Goal: Information Seeking & Learning: Learn about a topic

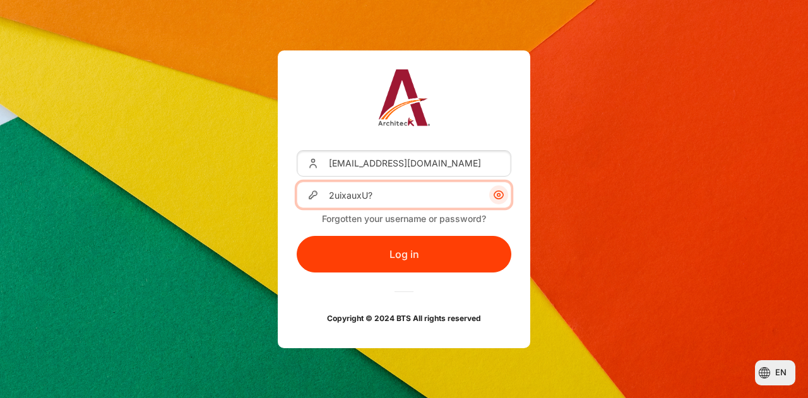
drag, startPoint x: 419, startPoint y: 195, endPoint x: 296, endPoint y: 193, distance: 122.5
click at [296, 193] on div "Username or Email Address llan@zuelligpharma.com Password 2uixauxU? Forgotten y…" at bounding box center [404, 200] width 253 height 298
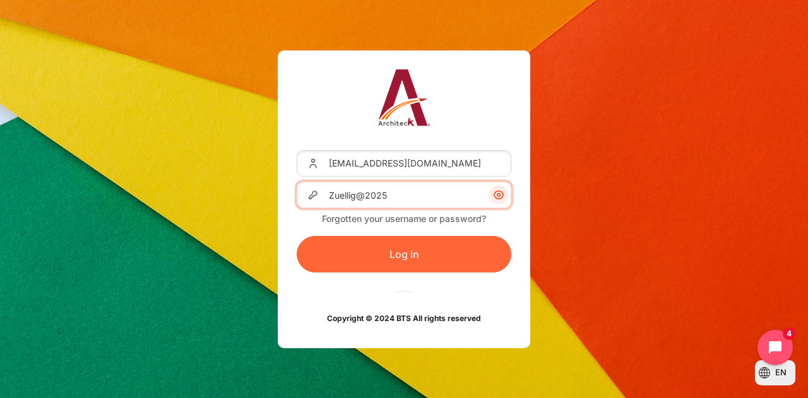
type input "Zuellig@2025"
click at [342, 260] on button "Log in" at bounding box center [404, 254] width 215 height 37
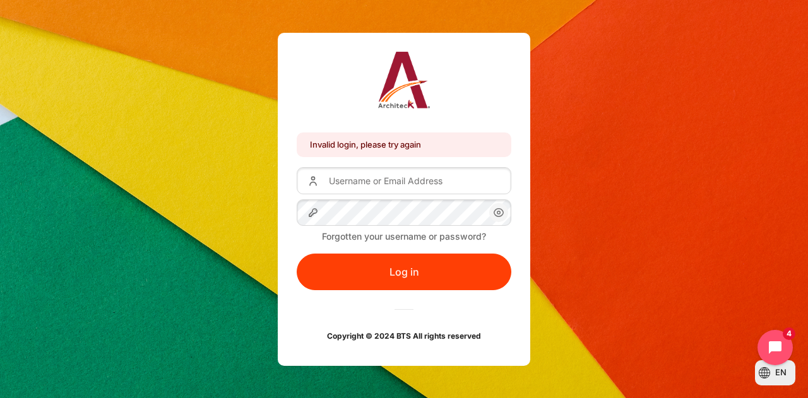
type input "llan@zuelligpharma.com"
click at [502, 210] on icon "Content" at bounding box center [498, 212] width 9 height 8
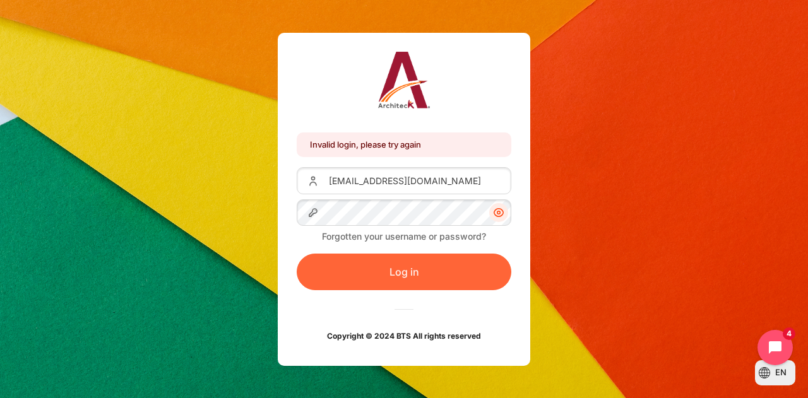
click at [438, 274] on button "Log in" at bounding box center [404, 272] width 215 height 37
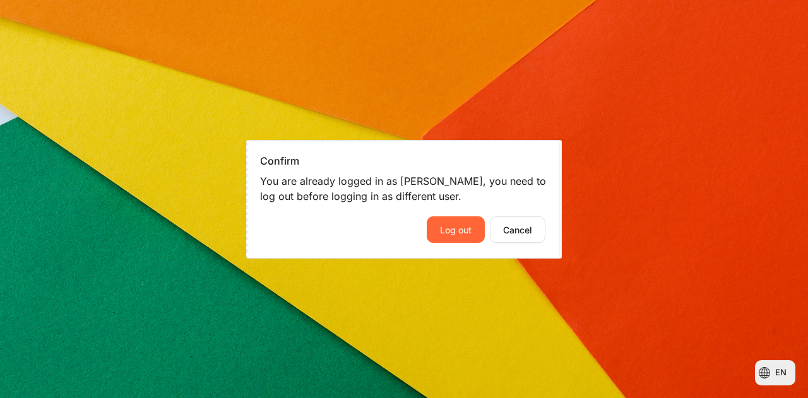
click at [468, 230] on button "Log out" at bounding box center [456, 230] width 58 height 27
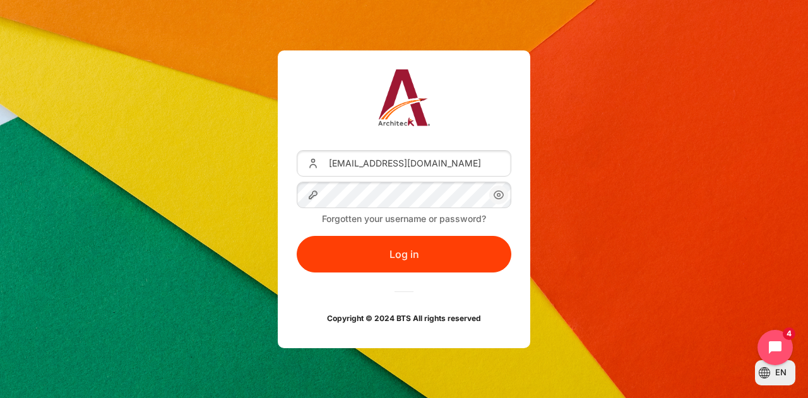
click at [496, 197] on icon "Content" at bounding box center [498, 195] width 15 height 15
click at [297, 236] on button "Log in" at bounding box center [404, 254] width 215 height 37
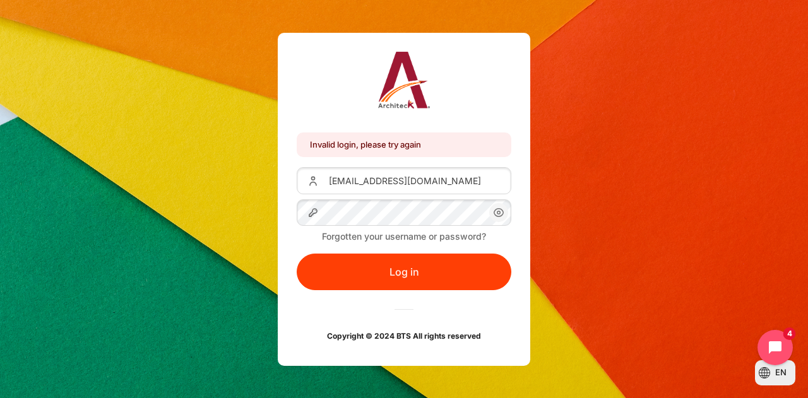
click at [499, 217] on icon "Content" at bounding box center [498, 212] width 15 height 15
click at [769, 33] on div "Invalid login, please try again Invalid login, please try again Username or Ema…" at bounding box center [404, 199] width 808 height 333
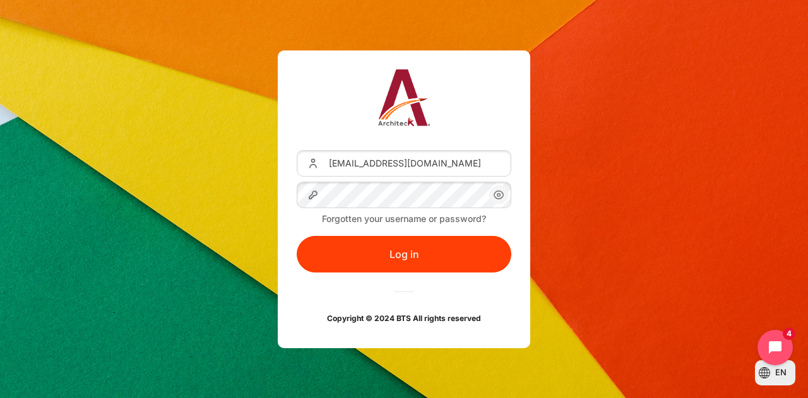
click at [498, 199] on icon "Content" at bounding box center [498, 195] width 9 height 8
click at [294, 202] on div "Username or Email Address [EMAIL_ADDRESS][DOMAIN_NAME] Password Forgotten your …" at bounding box center [404, 200] width 253 height 298
click at [297, 236] on button "Log in" at bounding box center [404, 254] width 215 height 37
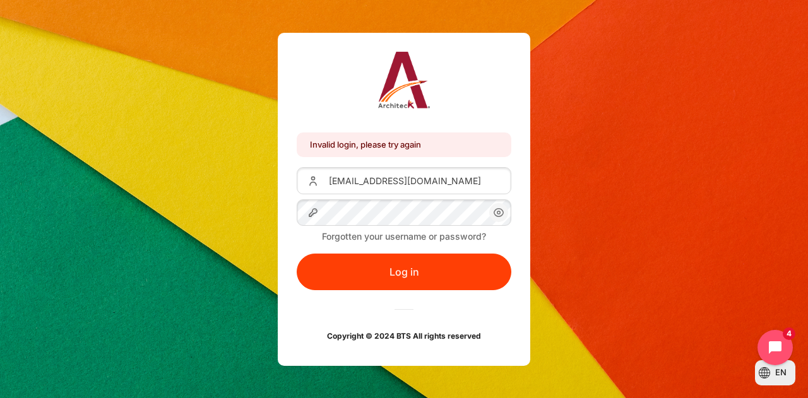
click at [499, 217] on icon "Content" at bounding box center [498, 212] width 9 height 8
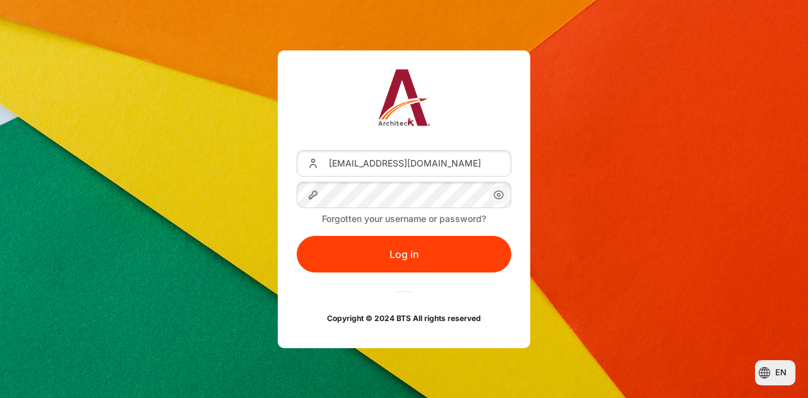
click at [494, 200] on icon "Content" at bounding box center [498, 195] width 15 height 15
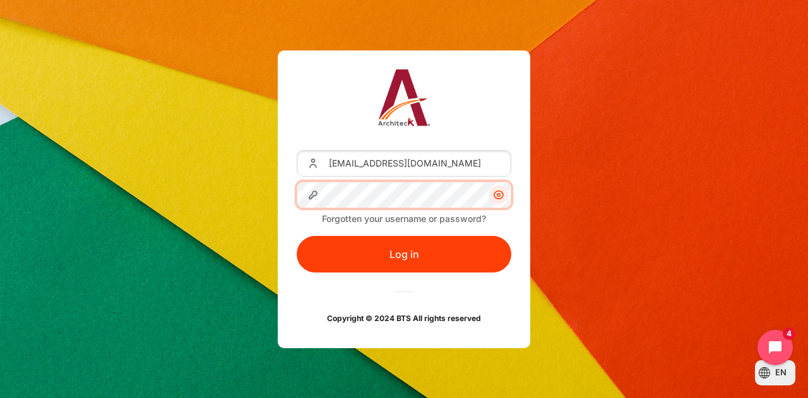
click at [222, 207] on div "Username or Email Address [EMAIL_ADDRESS][DOMAIN_NAME] Password Forgotten your …" at bounding box center [404, 200] width 808 height 298
click at [297, 236] on button "Log in" at bounding box center [404, 254] width 215 height 37
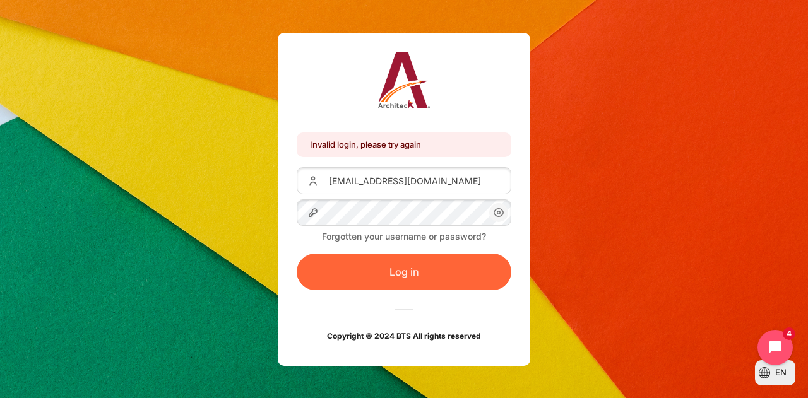
click at [392, 270] on button "Log in" at bounding box center [404, 272] width 215 height 37
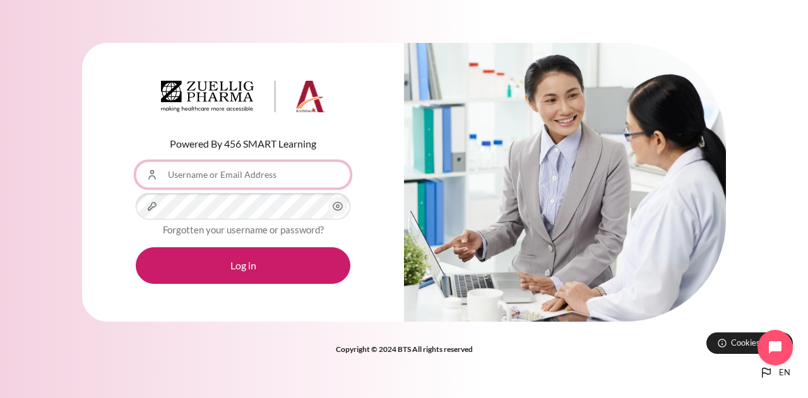
click at [279, 185] on input "Username or Email Address" at bounding box center [243, 175] width 215 height 27
type input "[EMAIL_ADDRESS][DOMAIN_NAME]"
click at [338, 209] on icon "Content" at bounding box center [337, 206] width 15 height 15
click at [122, 203] on div "Powered By 456 SMART Learning Username or Email Address llan@zuelligpharma.com …" at bounding box center [243, 182] width 322 height 279
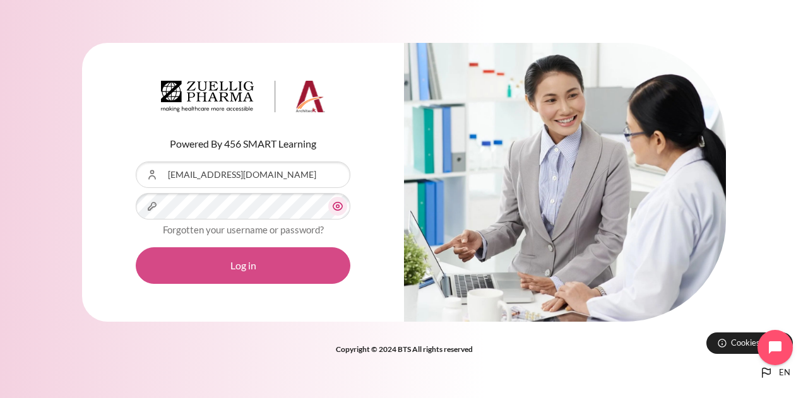
click at [176, 273] on button "Log in" at bounding box center [243, 266] width 215 height 37
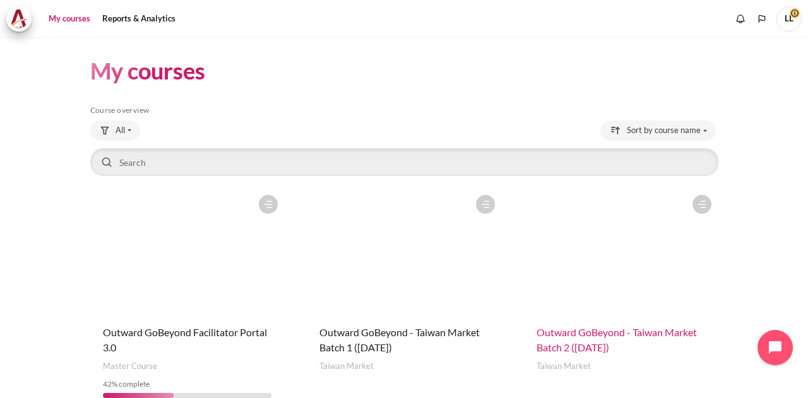
click at [625, 335] on span "Outward GoBeyond - Taiwan Market Batch 2 ([DATE])" at bounding box center [617, 339] width 160 height 27
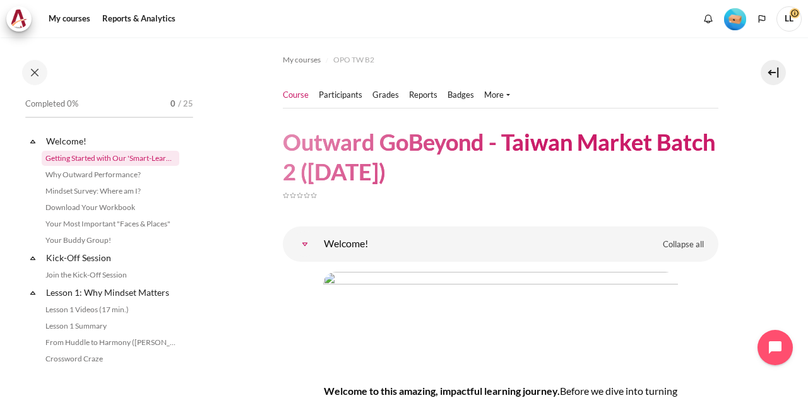
click at [96, 161] on link "Getting Started with Our 'Smart-Learning' Platform" at bounding box center [111, 158] width 138 height 15
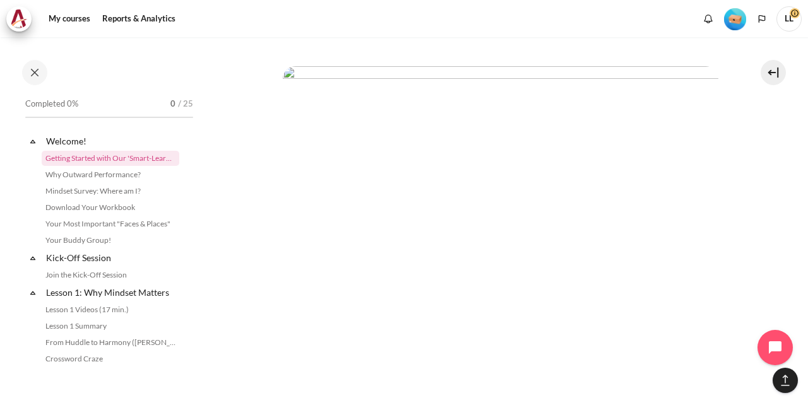
scroll to position [1844, 0]
click at [71, 175] on link "Why Outward Performance?" at bounding box center [111, 174] width 138 height 15
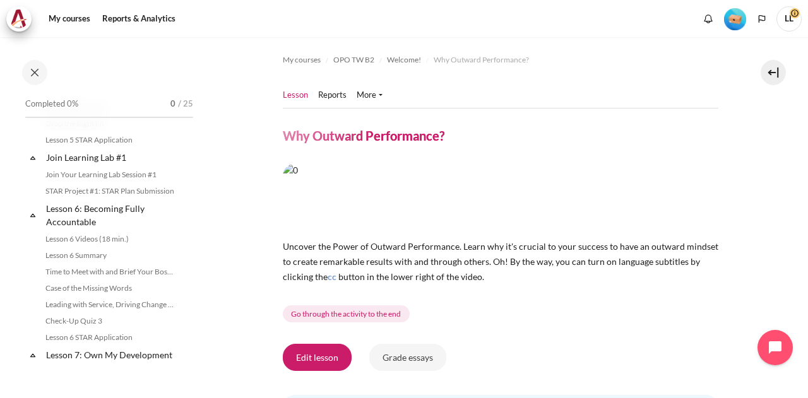
scroll to position [614, 0]
